Goal: Navigation & Orientation: Find specific page/section

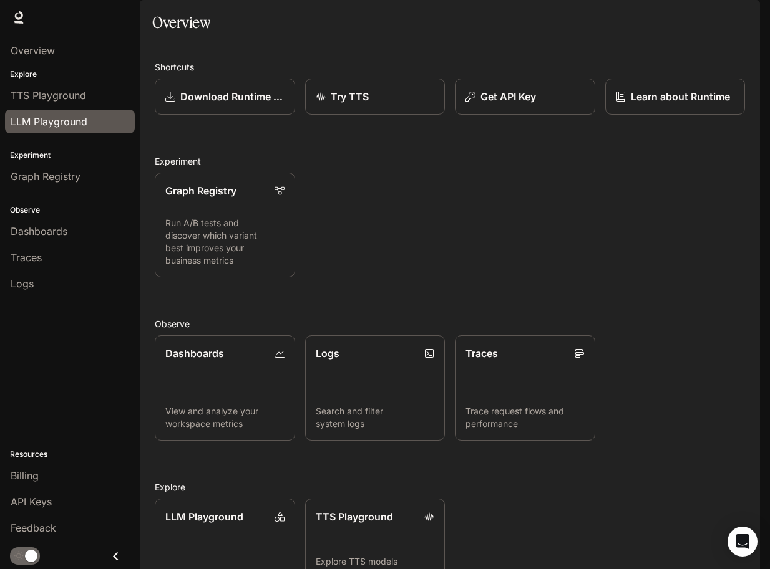
click at [62, 112] on link "LLM Playground" at bounding box center [70, 122] width 130 height 24
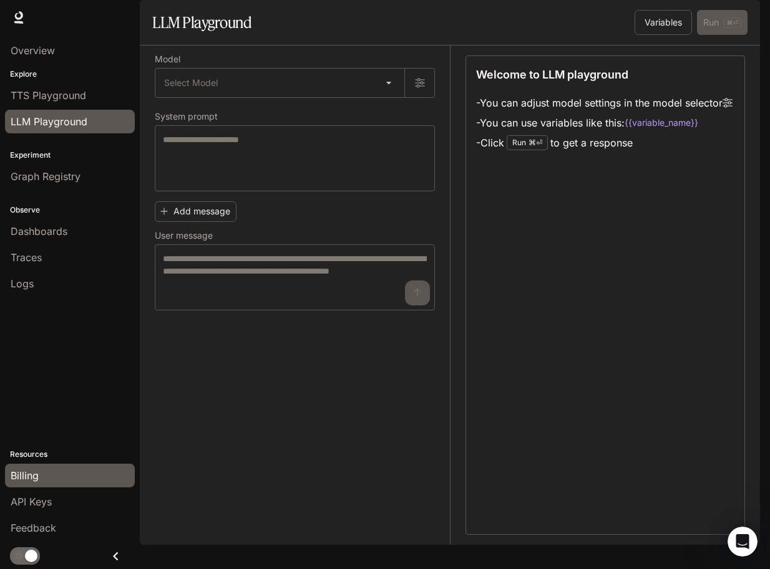
click at [35, 480] on span "Billing" at bounding box center [25, 475] width 28 height 15
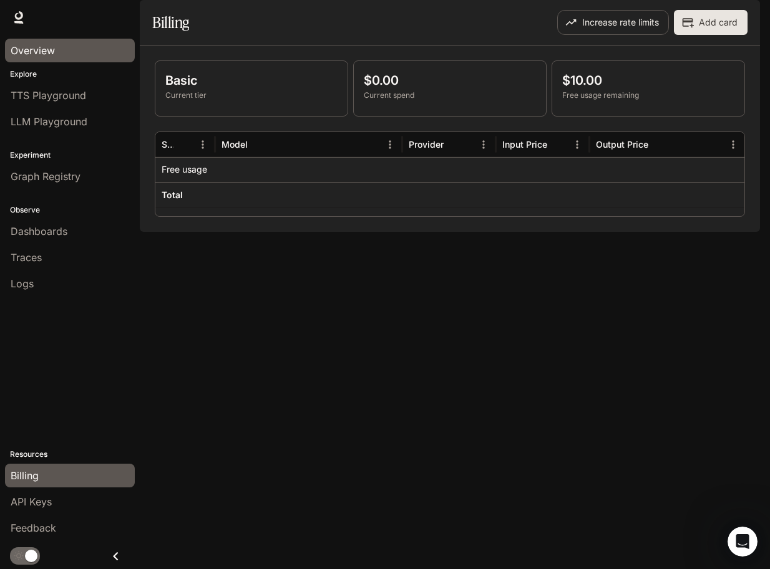
click at [44, 51] on span "Overview" at bounding box center [33, 50] width 44 height 15
